Goal: Find specific page/section: Find specific page/section

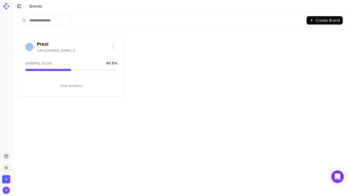
click at [76, 84] on button "View Analytics" at bounding box center [71, 86] width 92 height 8
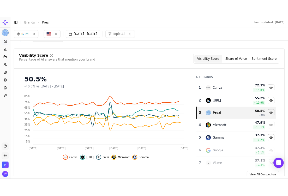
scroll to position [35, 0]
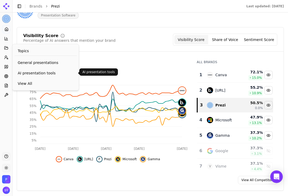
click at [34, 70] on span "AI presentation tools" at bounding box center [46, 72] width 56 height 5
